Goal: Information Seeking & Learning: Learn about a topic

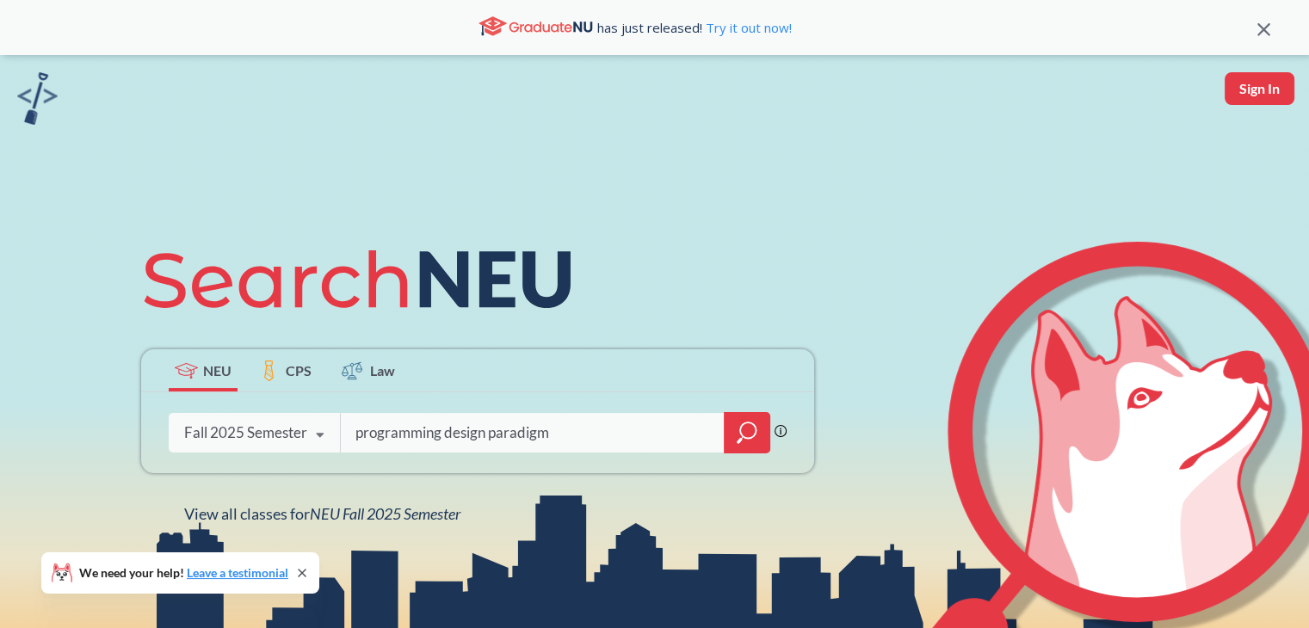
type input "programming design paradigm"
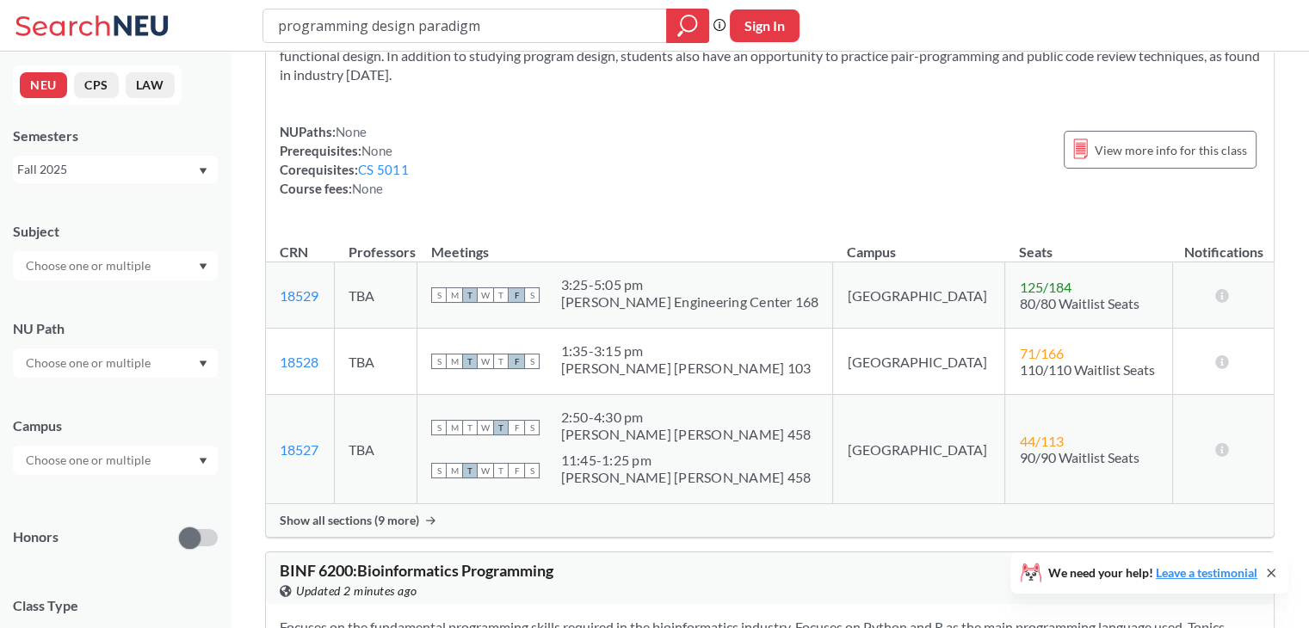
scroll to position [148, 0]
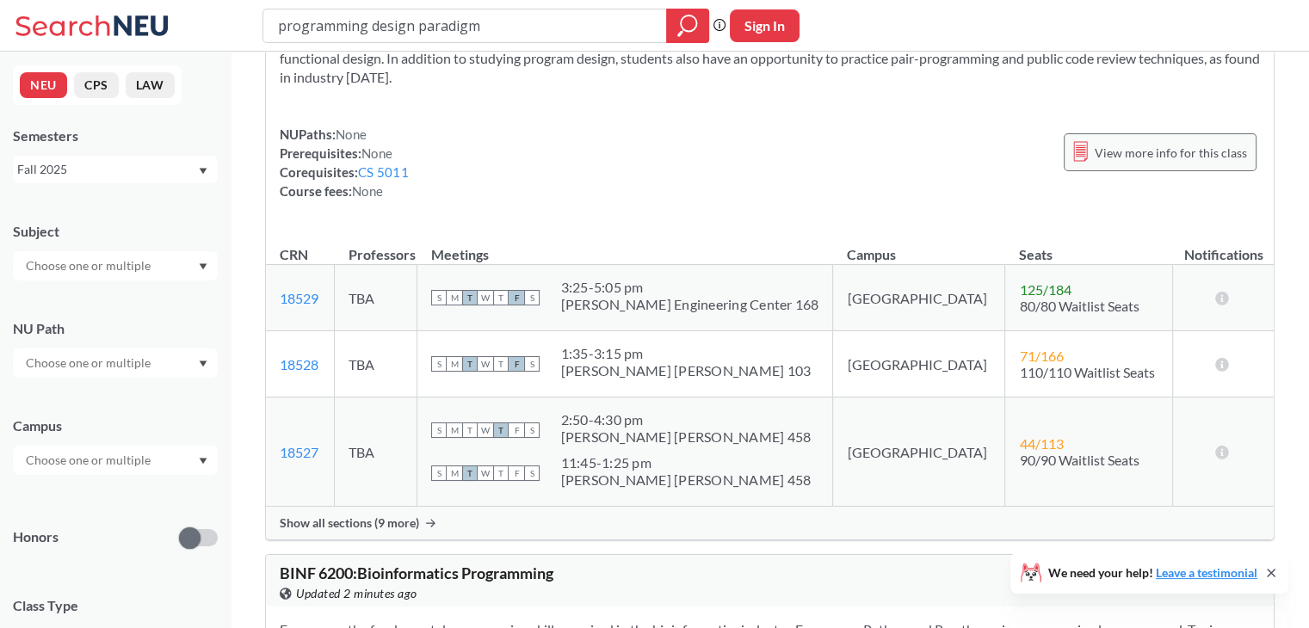
click at [1154, 159] on span "View more info for this class" at bounding box center [1171, 153] width 152 height 22
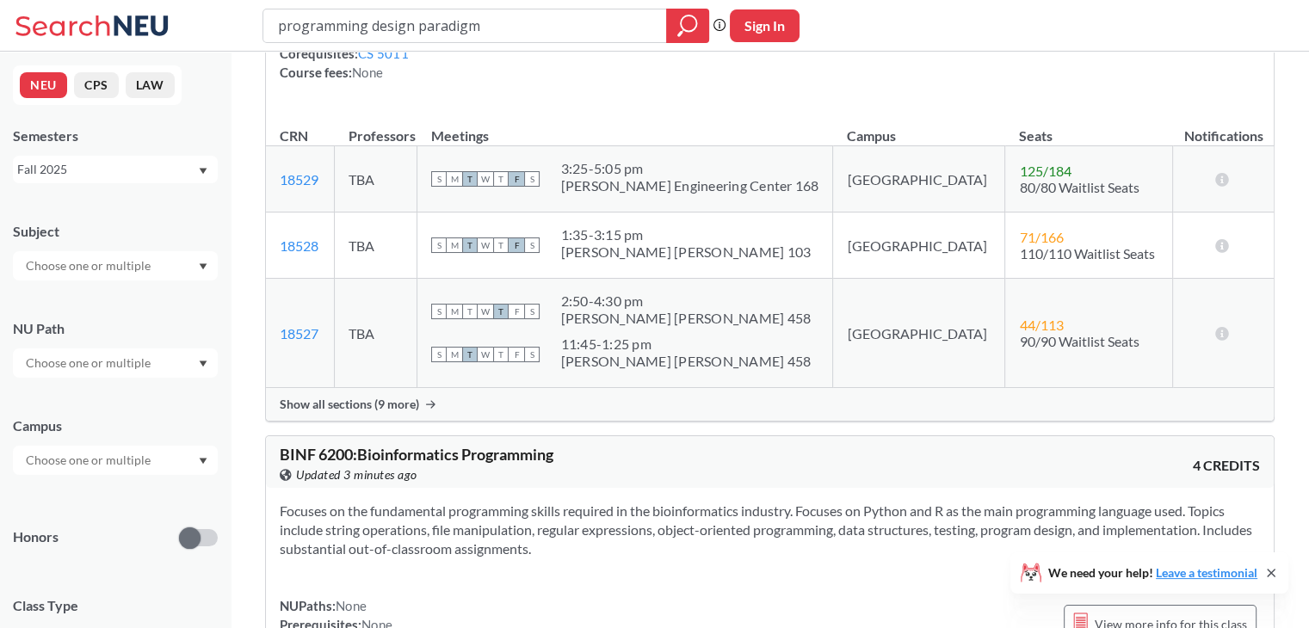
scroll to position [263, 0]
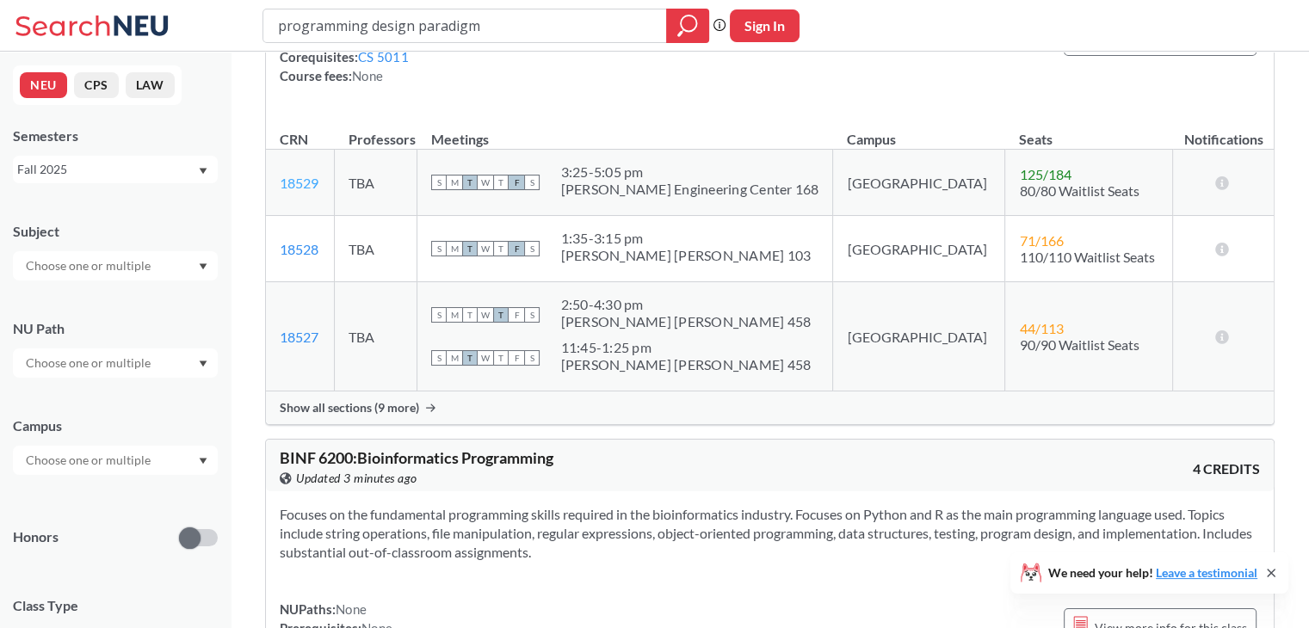
click at [292, 178] on link "18529" at bounding box center [299, 183] width 39 height 16
